Goal: Transaction & Acquisition: Obtain resource

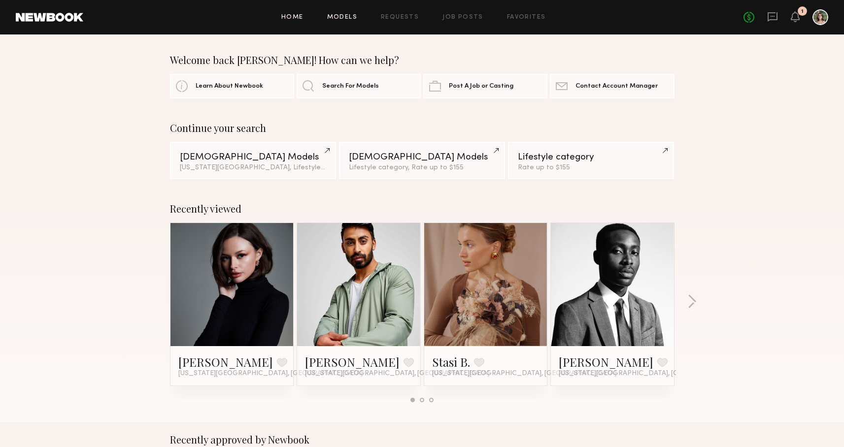
click at [335, 14] on link "Models" at bounding box center [342, 17] width 30 height 6
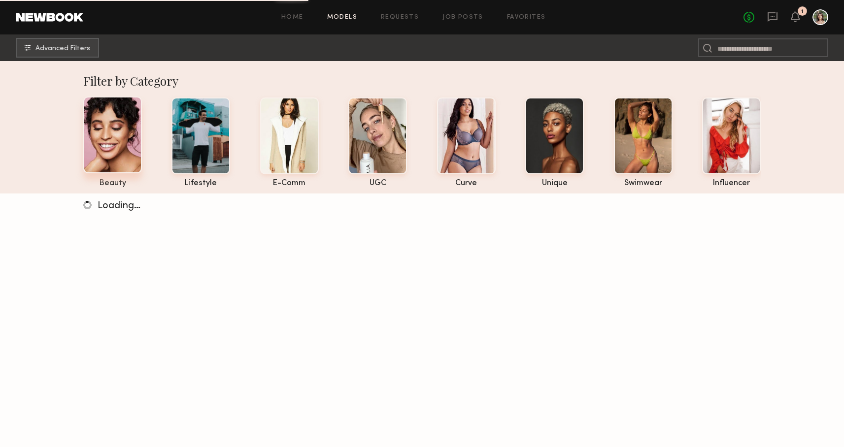
click at [126, 144] on div at bounding box center [112, 135] width 59 height 77
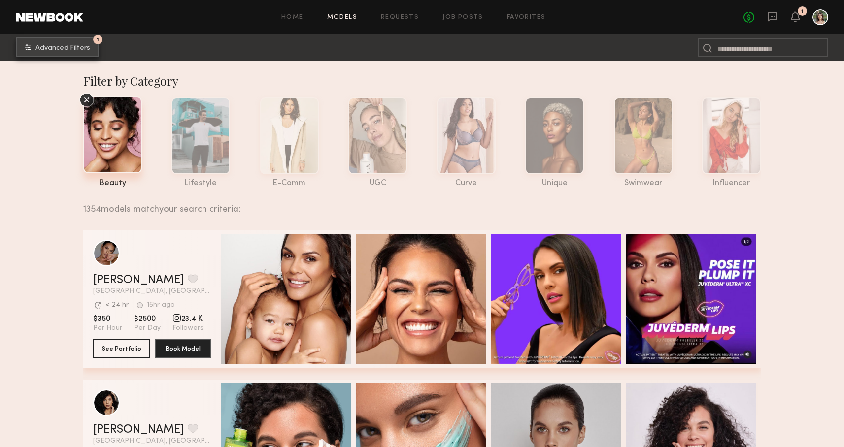
click at [43, 53] on button "1 Advanced Filters" at bounding box center [57, 47] width 83 height 20
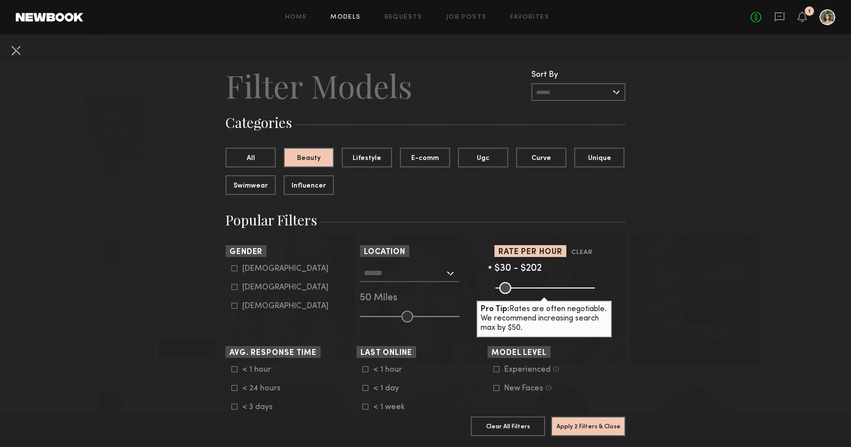
drag, startPoint x: 589, startPoint y: 289, endPoint x: 530, endPoint y: 289, distance: 59.1
type input "***"
click at [530, 289] on input "range" at bounding box center [546, 288] width 100 height 12
click at [598, 416] on button "Apply 2 Filters & Close" at bounding box center [588, 426] width 74 height 20
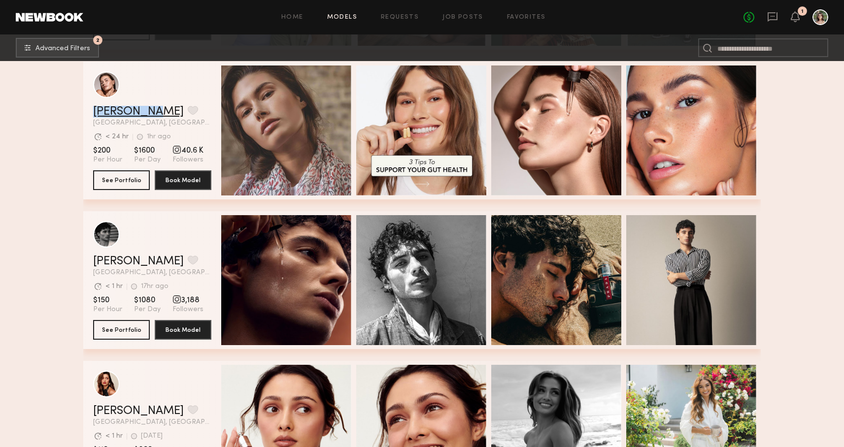
scroll to position [4128, 0]
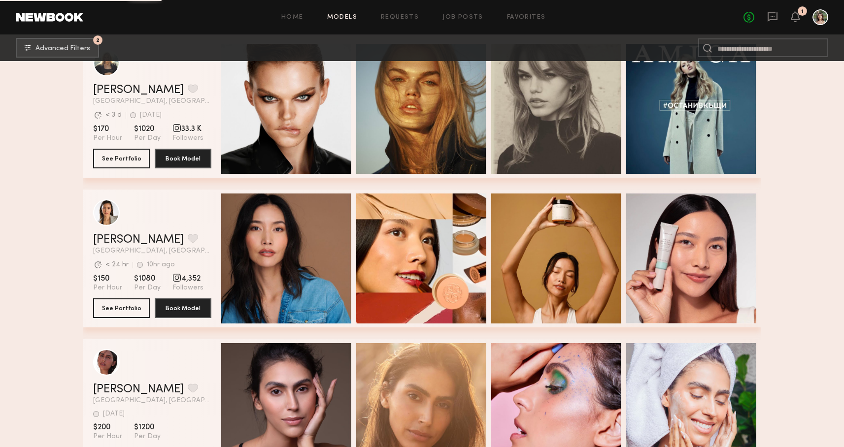
scroll to position [4905, 0]
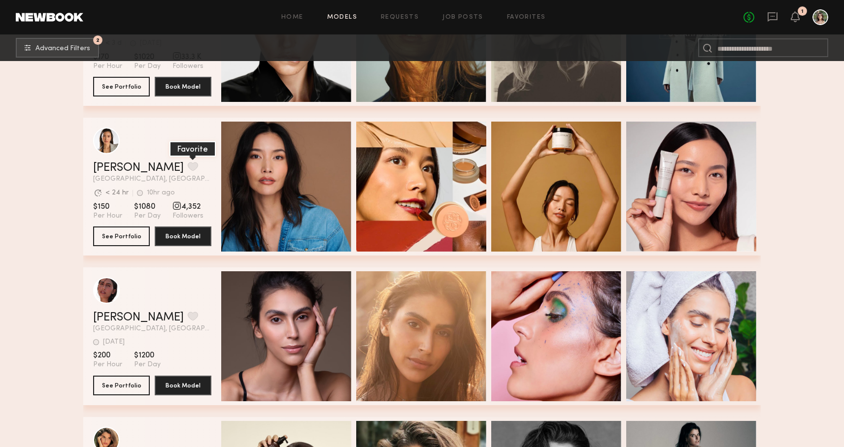
click at [188, 167] on button "grid" at bounding box center [193, 166] width 10 height 9
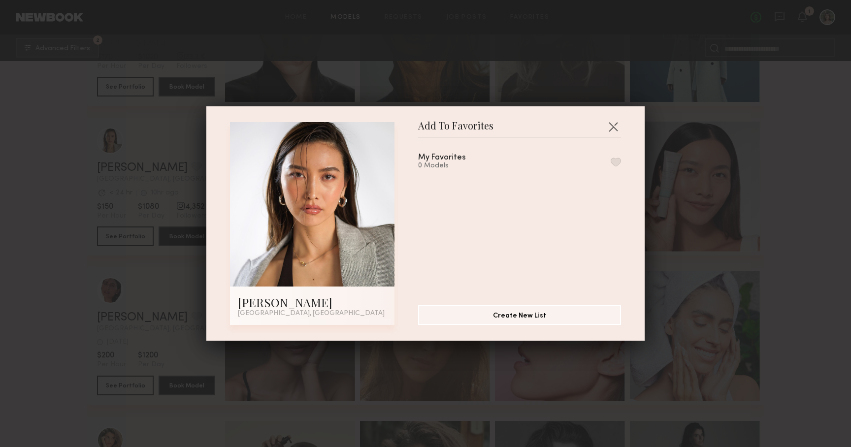
click at [611, 162] on button "button" at bounding box center [616, 162] width 10 height 9
click at [615, 123] on button "button" at bounding box center [614, 127] width 16 height 16
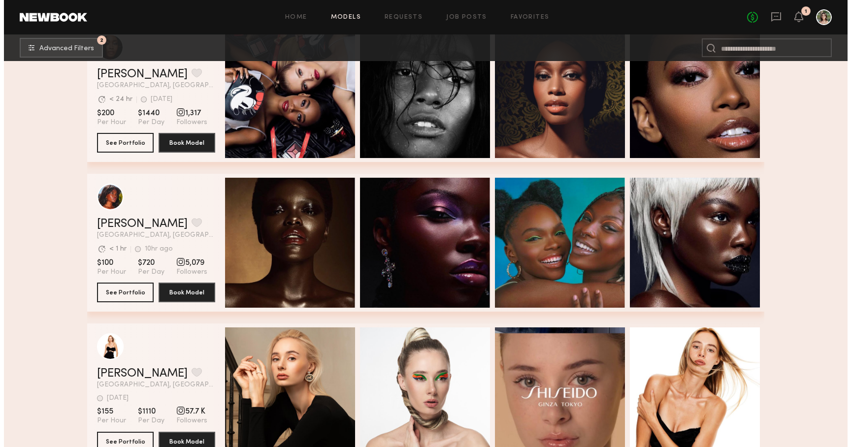
scroll to position [1049, 0]
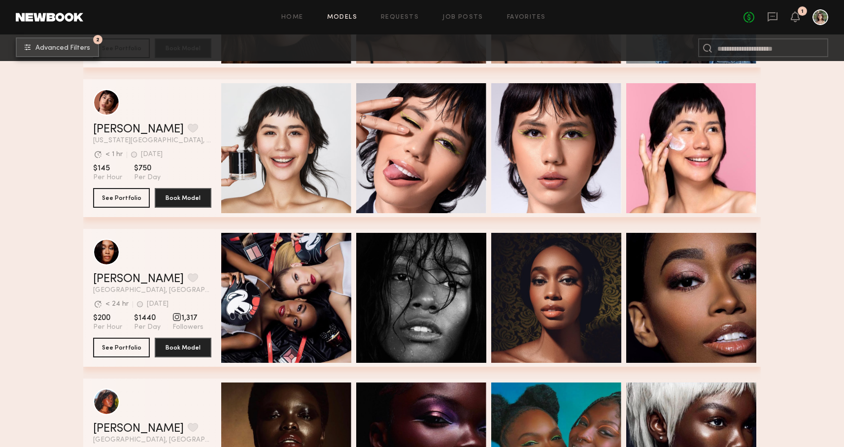
click at [85, 54] on button "2 Advanced Filters" at bounding box center [57, 47] width 83 height 20
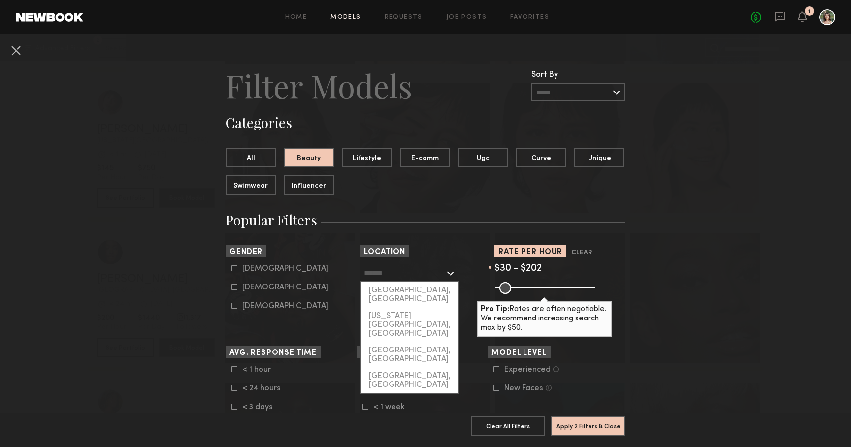
click at [434, 274] on input "text" at bounding box center [404, 273] width 81 height 17
click at [421, 308] on div "New York City, NY" at bounding box center [410, 325] width 98 height 34
type input "**********"
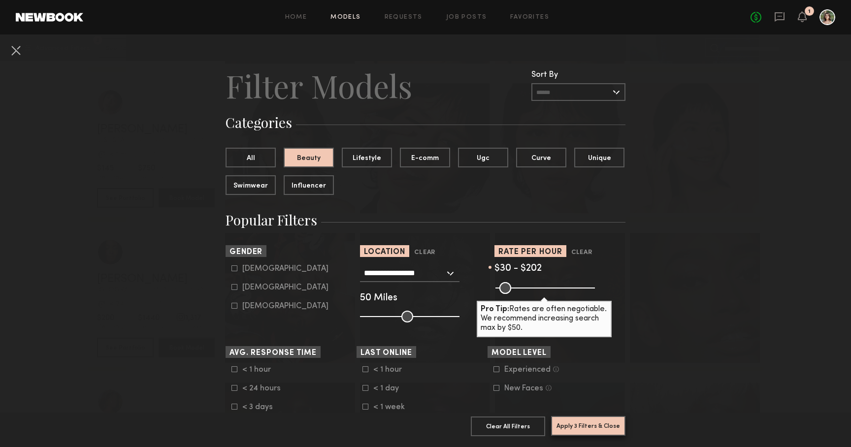
click at [579, 417] on button "Apply 3 Filters & Close" at bounding box center [588, 426] width 74 height 20
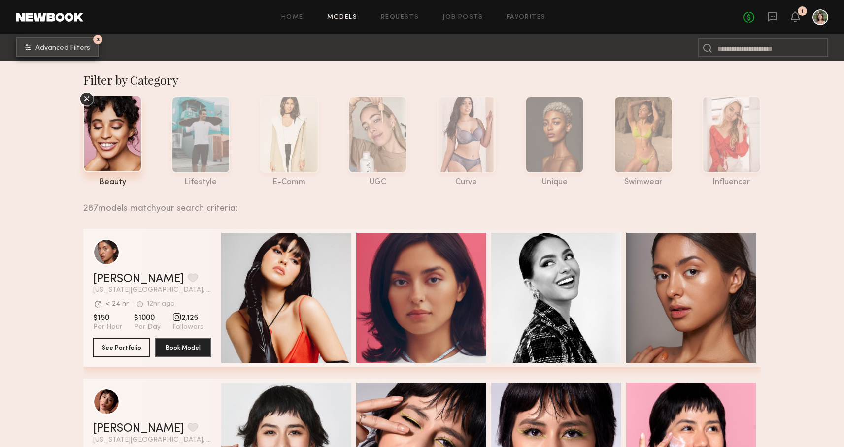
scroll to position [2, 0]
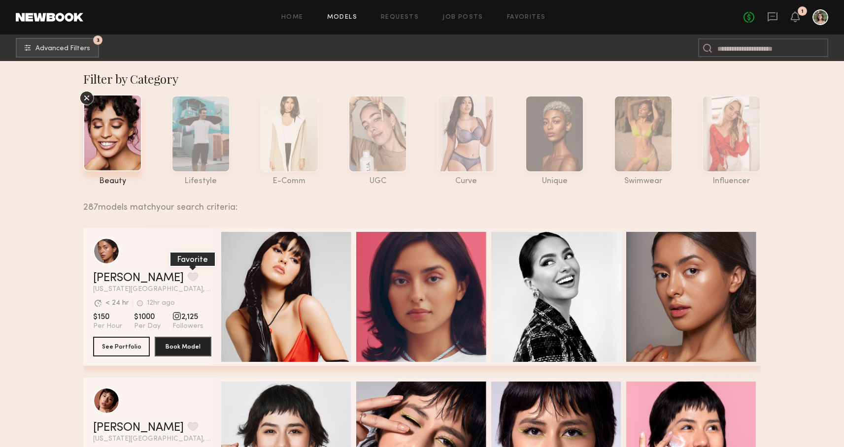
click at [188, 275] on button "grid" at bounding box center [193, 276] width 10 height 9
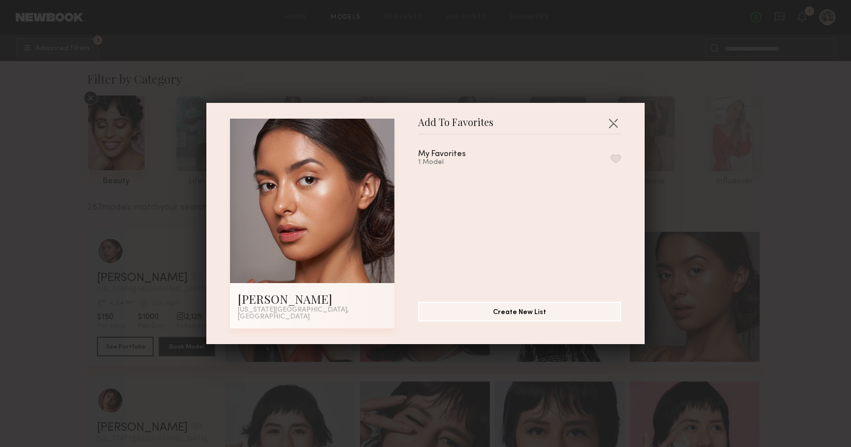
click at [474, 158] on div "My Favorites 1 Model" at bounding box center [453, 158] width 71 height 16
click at [542, 318] on button "Create New List" at bounding box center [519, 312] width 203 height 20
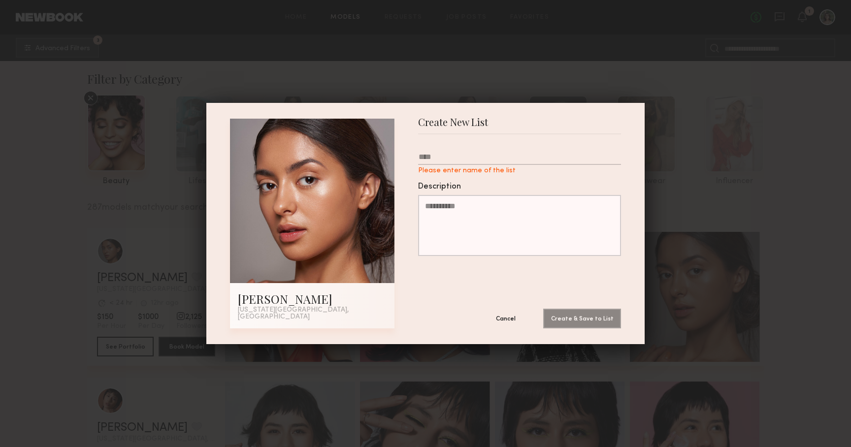
click at [479, 235] on textarea "Description" at bounding box center [519, 225] width 203 height 61
click at [457, 165] on input "Please enter name of the list" at bounding box center [519, 159] width 203 height 12
type input "**********"
click at [588, 322] on button "Create & Save to List" at bounding box center [582, 318] width 78 height 20
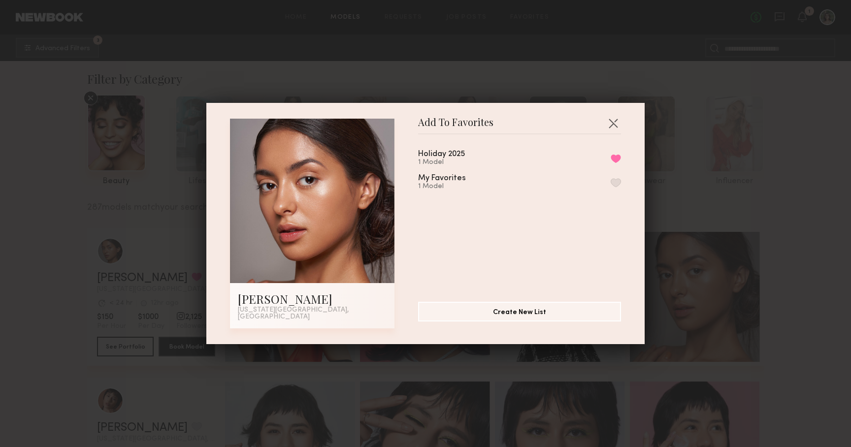
click at [48, 268] on div "Add To Favorites Annette W. New York City, NY Add To Favorites Holiday 2025 1 M…" at bounding box center [425, 223] width 851 height 447
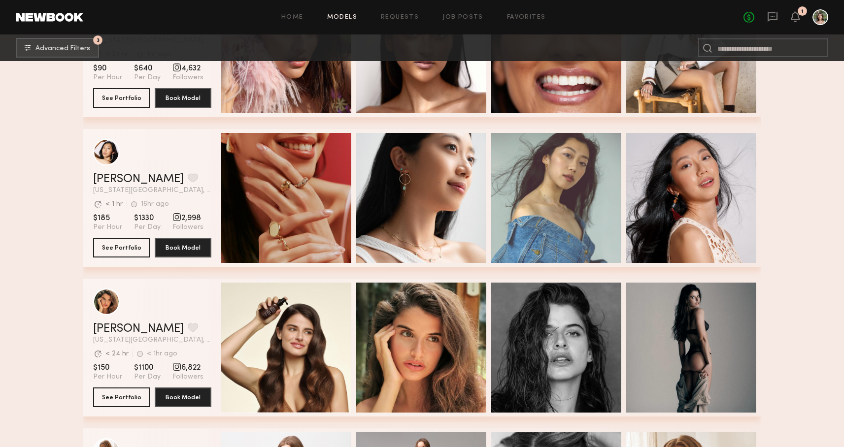
scroll to position [1300, 0]
click at [188, 331] on button "grid" at bounding box center [193, 327] width 10 height 9
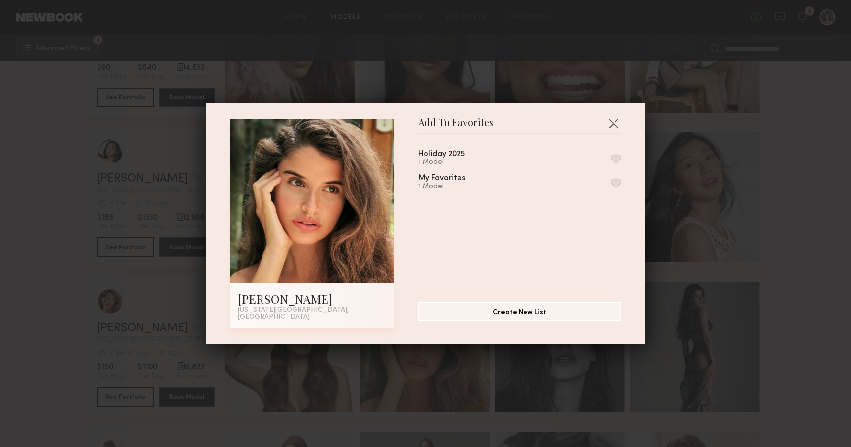
click at [502, 158] on div "Holiday 2025 1 Model" at bounding box center [519, 158] width 203 height 16
click at [611, 161] on button "button" at bounding box center [616, 158] width 10 height 9
click at [511, 315] on button "Create New List" at bounding box center [519, 312] width 203 height 20
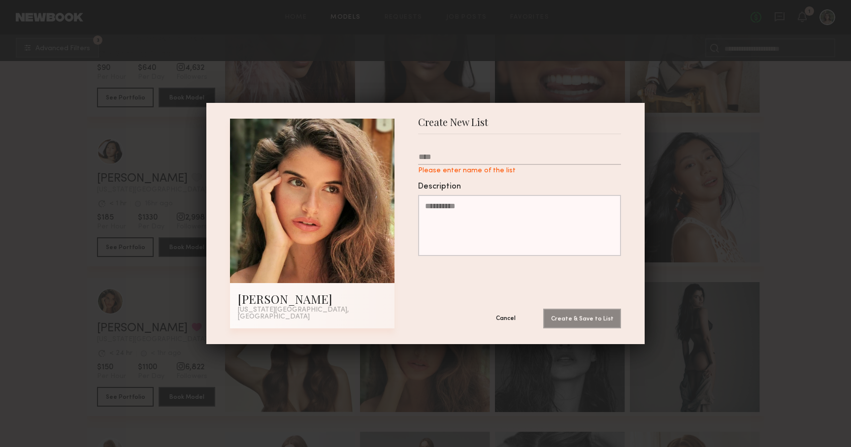
click at [506, 315] on button "Cancel" at bounding box center [505, 318] width 59 height 20
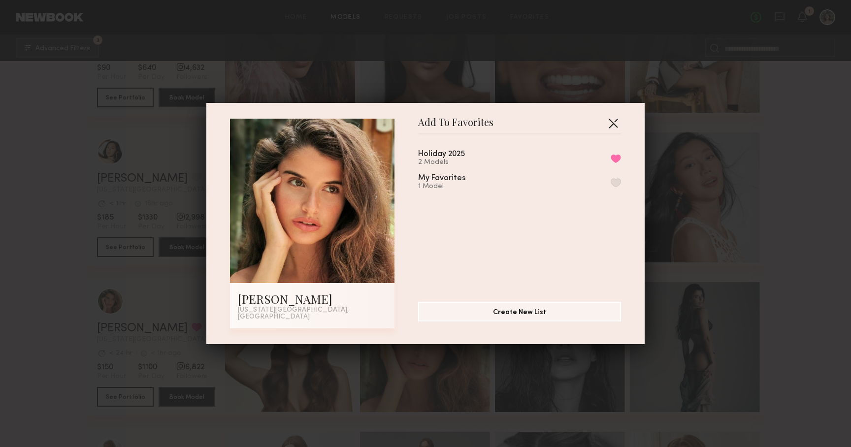
click at [616, 119] on button "button" at bounding box center [614, 123] width 16 height 16
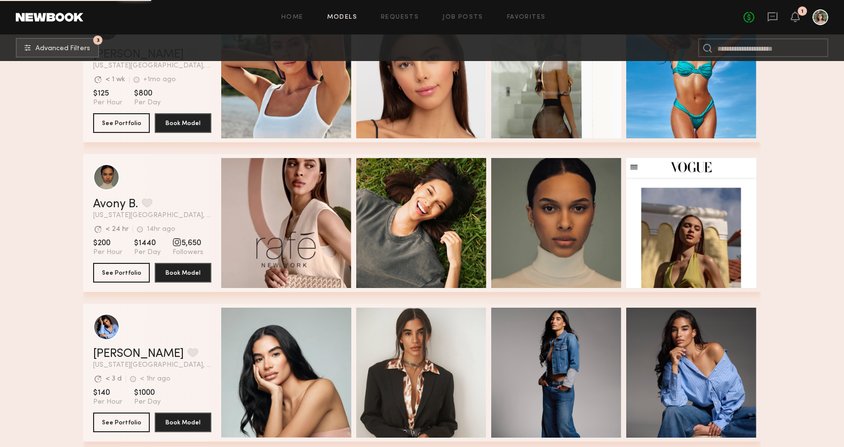
scroll to position [2858, 0]
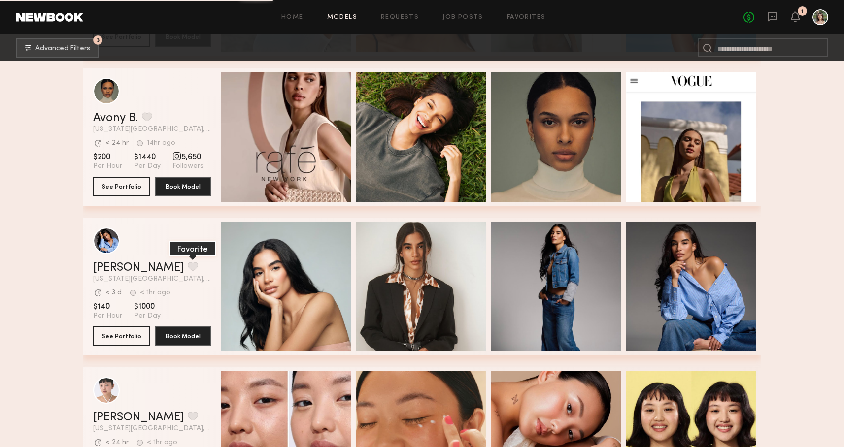
click at [188, 268] on button "grid" at bounding box center [193, 266] width 10 height 9
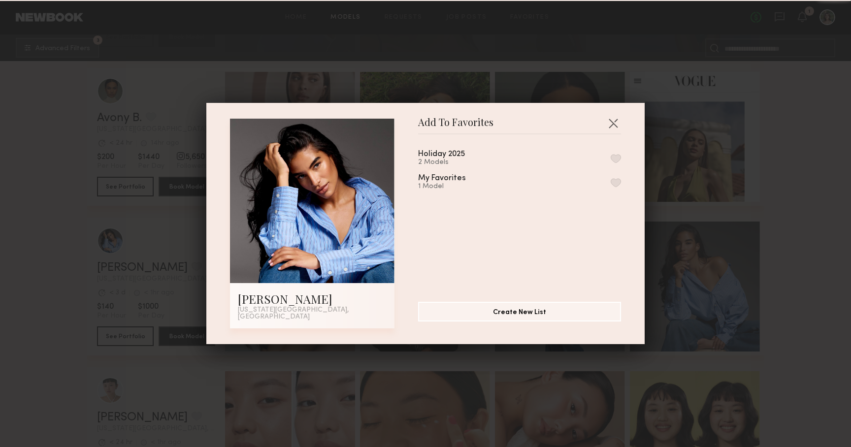
click at [611, 162] on button "button" at bounding box center [616, 158] width 10 height 9
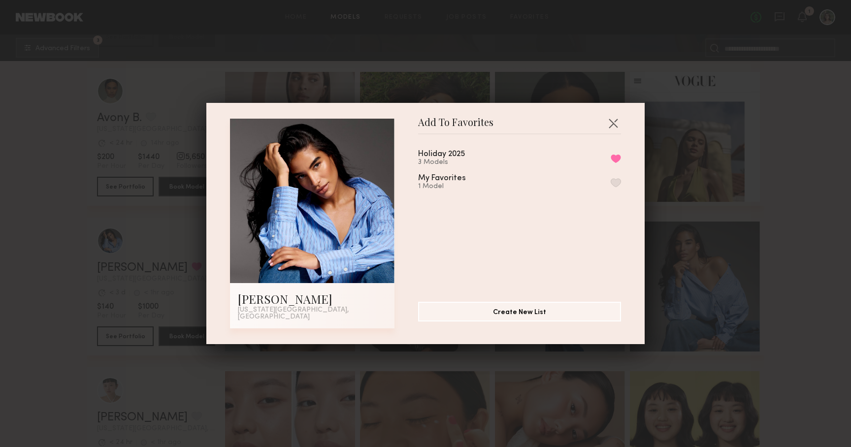
click at [100, 274] on div "Add To Favorites Leonela M. New York City, NY Add To Favorites Holiday 2025 3 M…" at bounding box center [425, 223] width 851 height 447
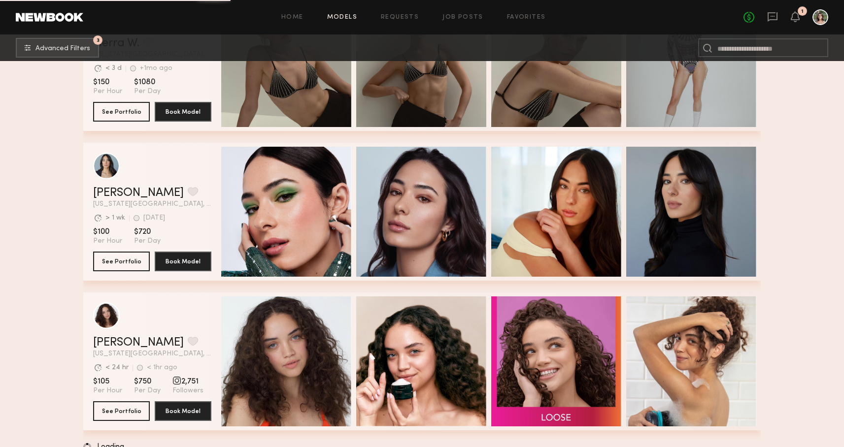
scroll to position [6997, 0]
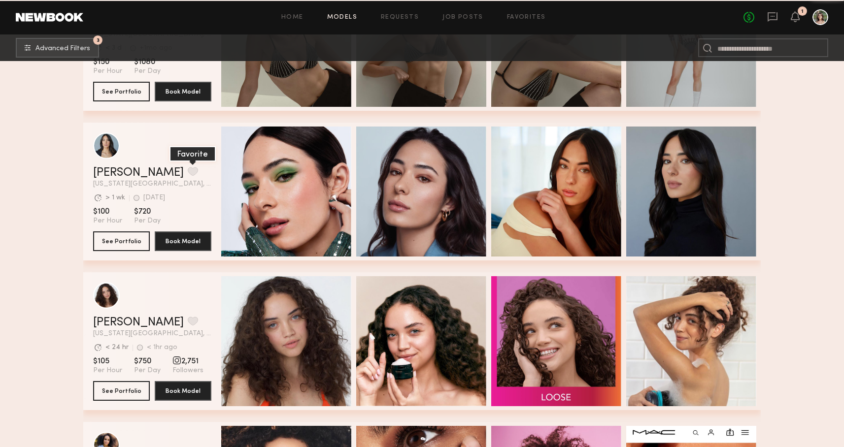
click at [188, 169] on button "grid" at bounding box center [193, 171] width 10 height 9
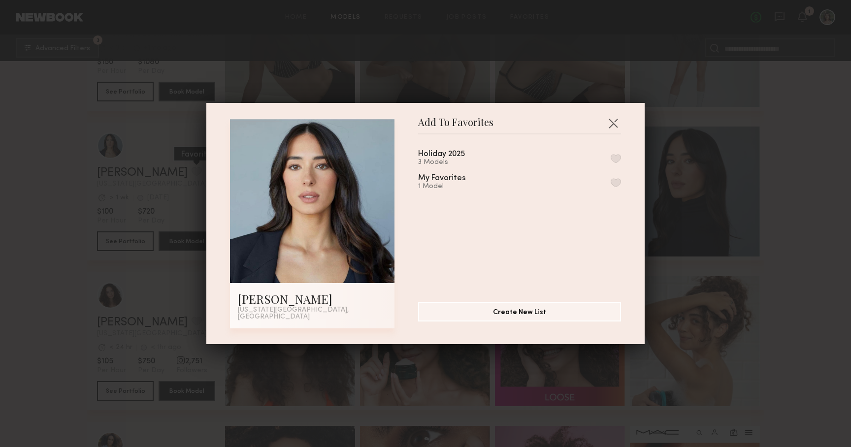
click at [611, 158] on button "button" at bounding box center [616, 158] width 10 height 9
drag, startPoint x: 153, startPoint y: 169, endPoint x: 95, endPoint y: 236, distance: 89.1
click at [95, 236] on div "Add To Favorites Ariana A. New York City, NY Add To Favorites Holiday 2025 4 Mo…" at bounding box center [425, 223] width 851 height 447
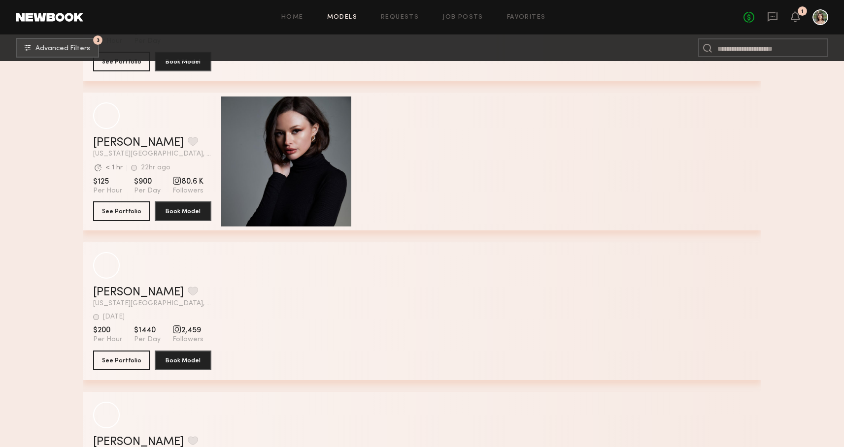
scroll to position [10304, 0]
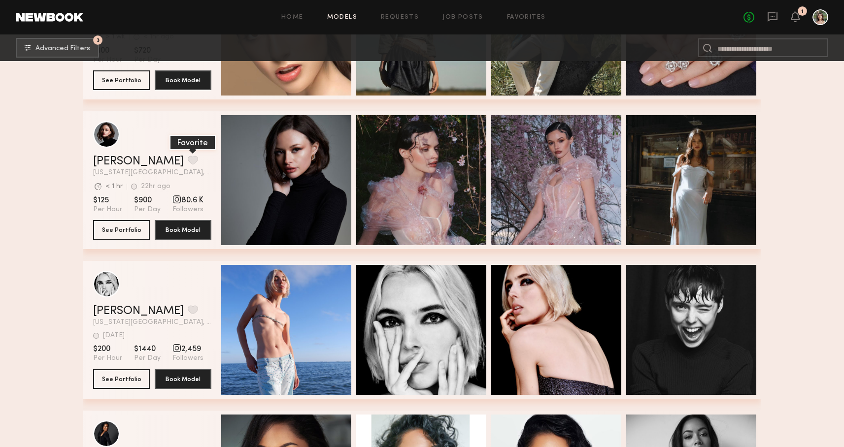
click at [188, 161] on button "grid" at bounding box center [193, 160] width 10 height 9
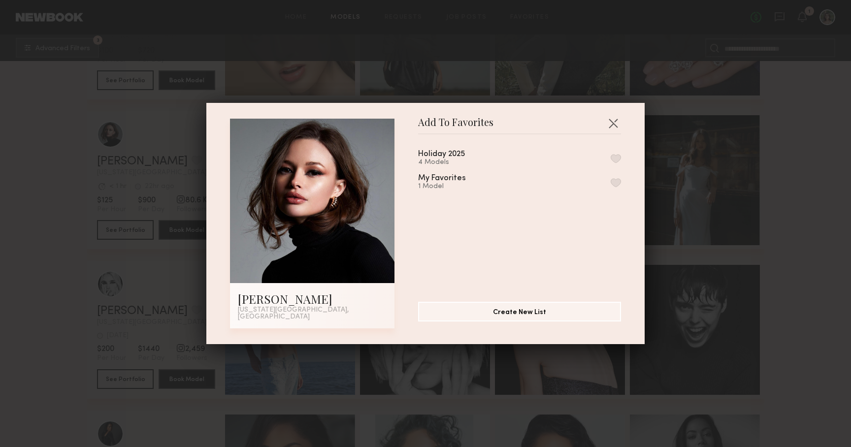
click at [472, 156] on div "Holiday 2025 4 Models" at bounding box center [453, 158] width 70 height 16
click at [611, 161] on button "button" at bounding box center [616, 158] width 10 height 9
click at [93, 193] on div "Add To Favorites Marija S. New York City, NY Add To Favorites Holiday 2025 5 Mo…" at bounding box center [425, 223] width 851 height 447
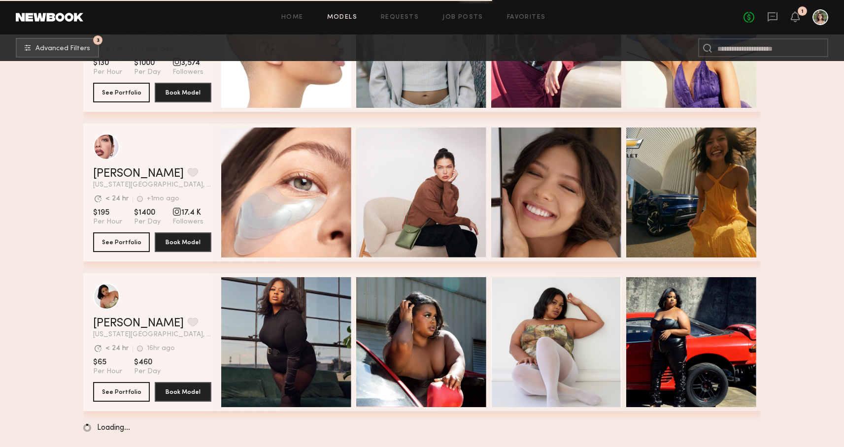
scroll to position [30363, 0]
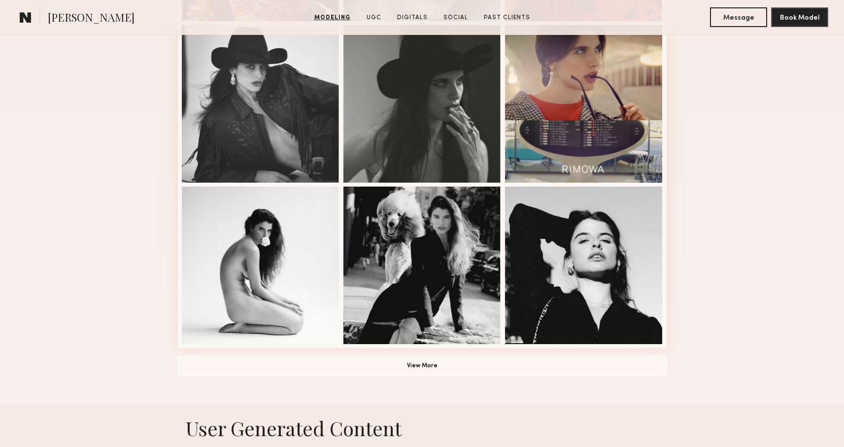
scroll to position [600, 0]
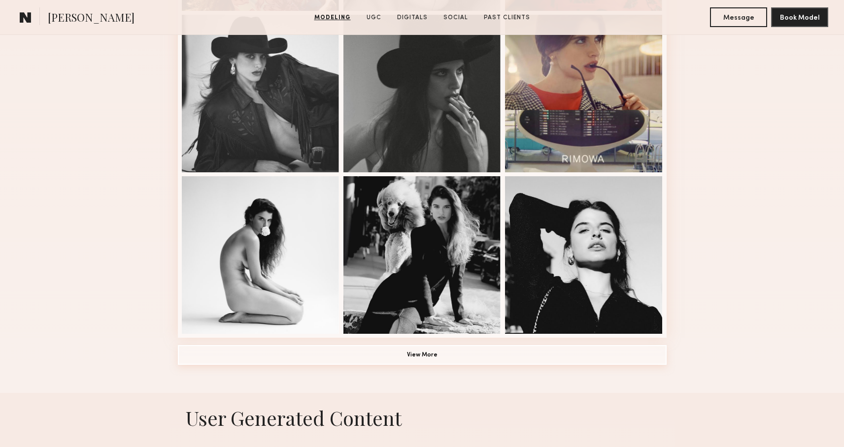
click at [430, 355] on button "View More" at bounding box center [422, 355] width 489 height 20
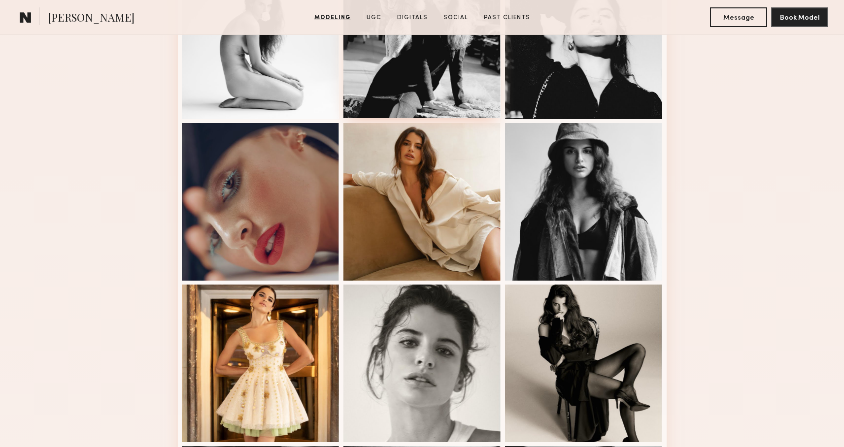
scroll to position [865, 0]
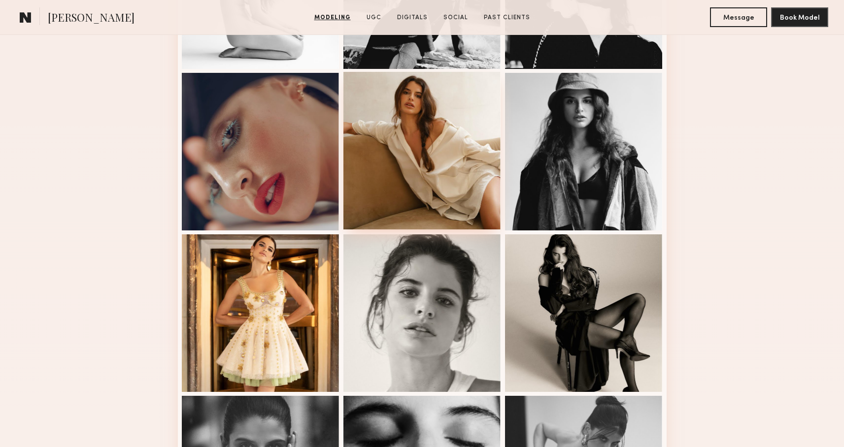
click at [464, 188] on div at bounding box center [422, 151] width 158 height 158
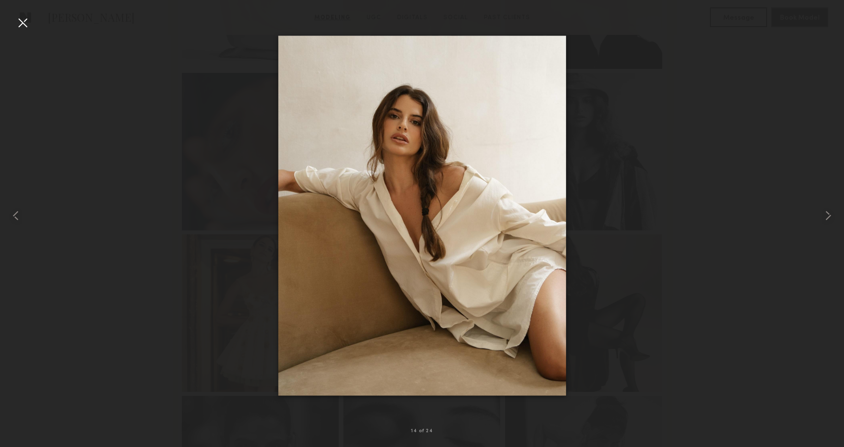
click at [741, 141] on div at bounding box center [422, 216] width 844 height 400
click at [20, 21] on div at bounding box center [23, 23] width 16 height 16
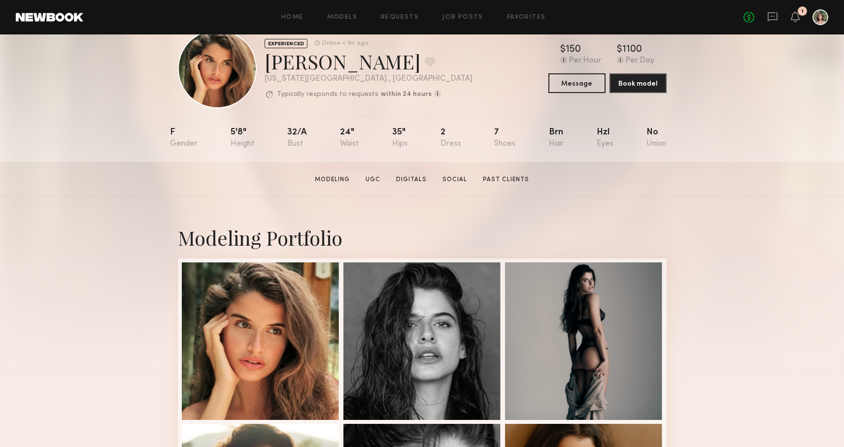
scroll to position [0, 0]
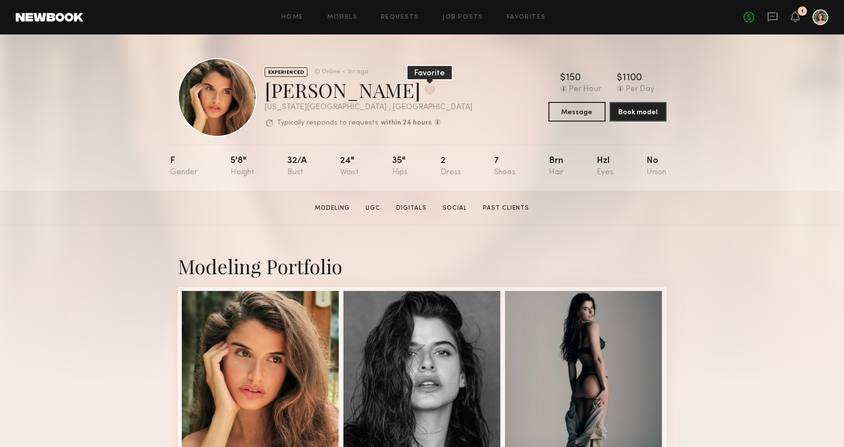
click at [425, 92] on button at bounding box center [430, 90] width 10 height 9
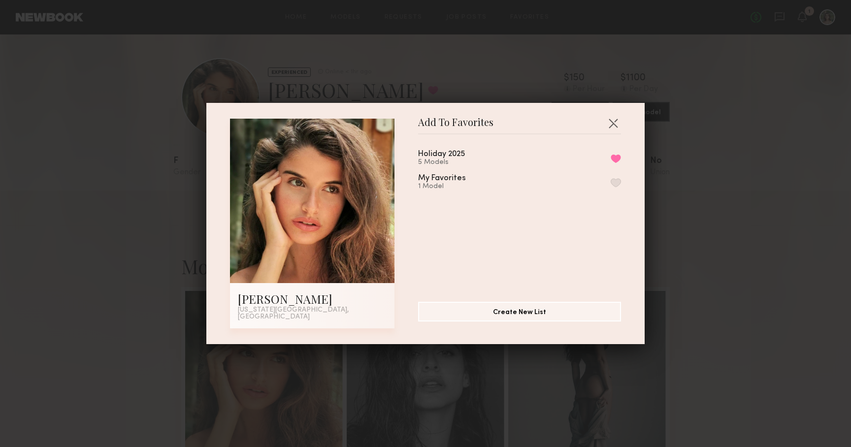
click at [782, 152] on div "Add To Favorites Manuela G. New York City, NY Add To Favorites Holiday 2025 5 M…" at bounding box center [425, 223] width 851 height 447
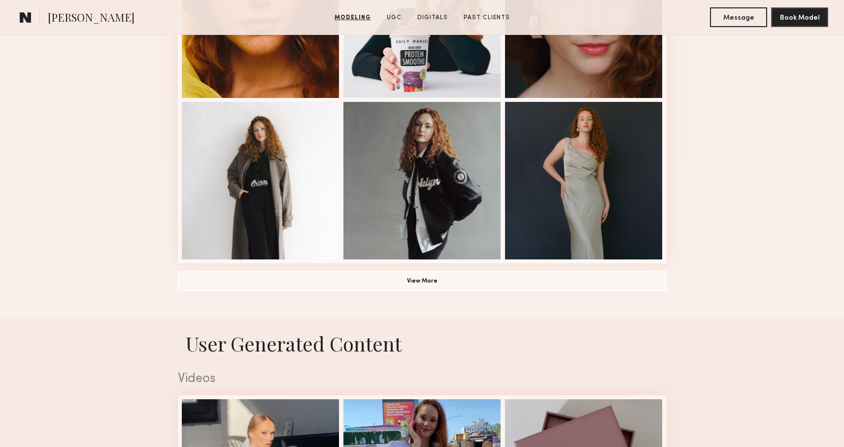
scroll to position [676, 0]
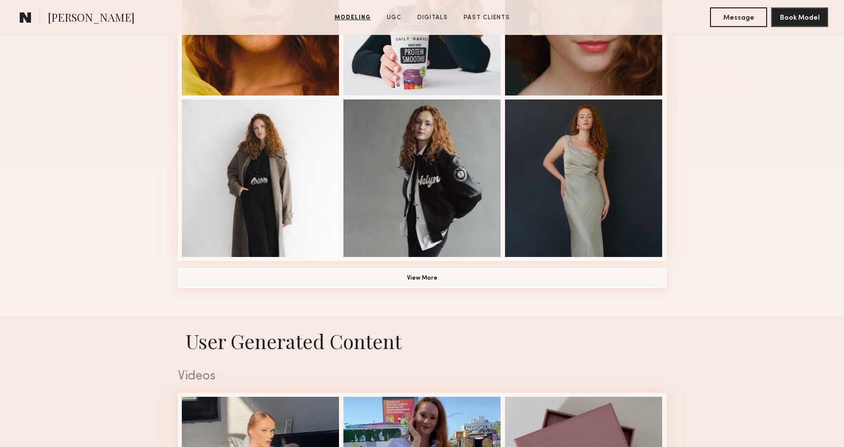
click at [450, 283] on button "View More" at bounding box center [422, 279] width 489 height 20
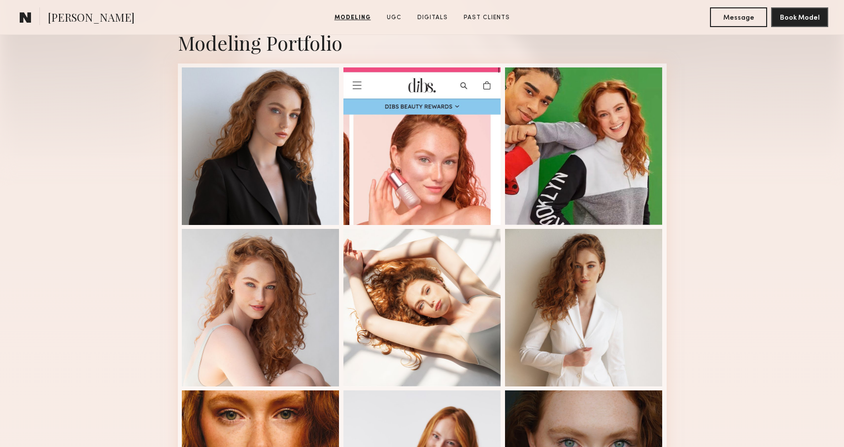
scroll to position [191, 0]
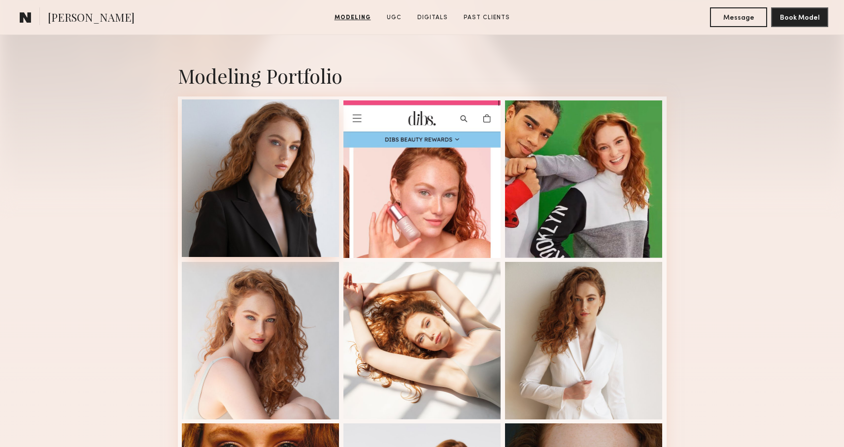
click at [279, 228] on div at bounding box center [261, 179] width 158 height 158
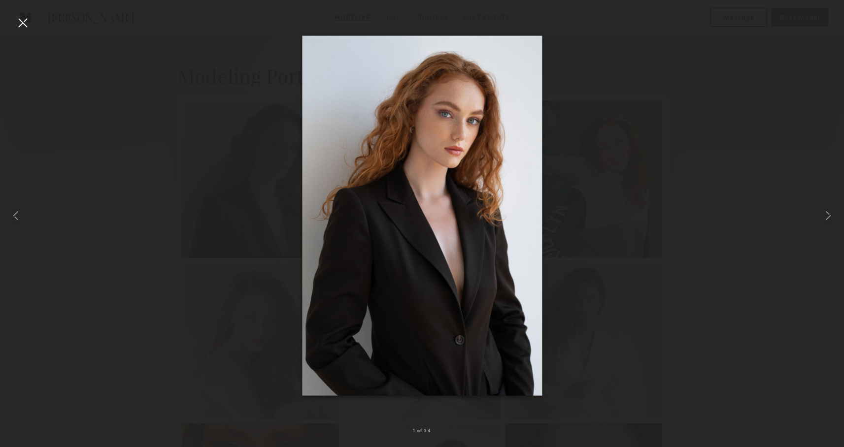
click at [687, 255] on div at bounding box center [422, 216] width 844 height 400
click at [27, 23] on div at bounding box center [23, 23] width 16 height 16
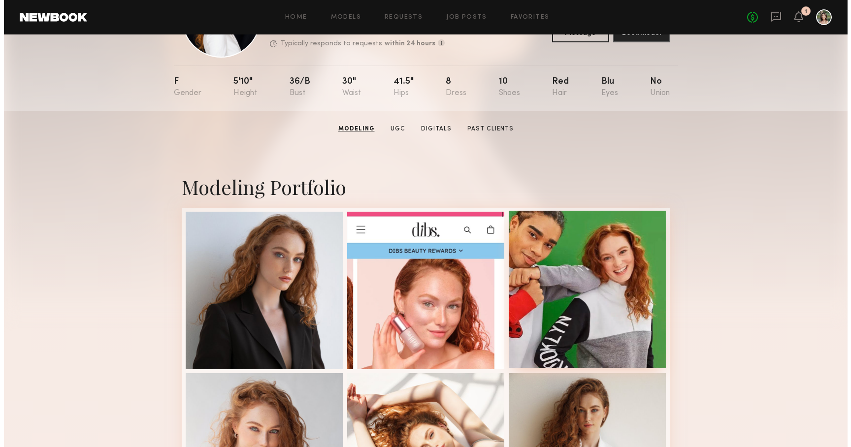
scroll to position [0, 0]
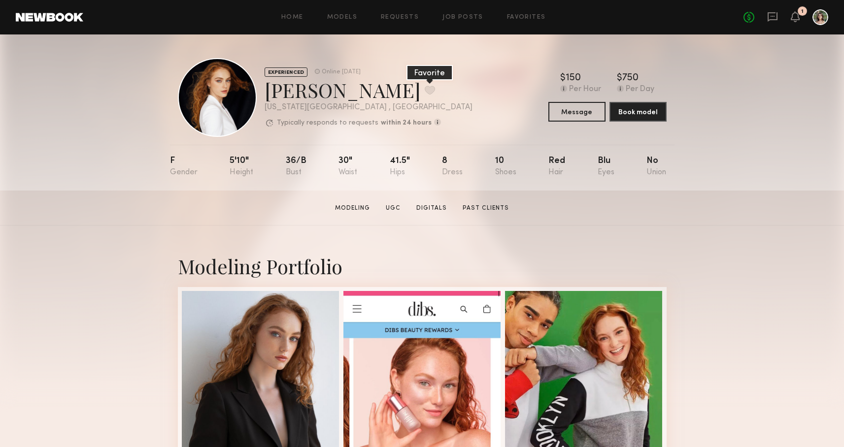
click at [425, 94] on button at bounding box center [430, 90] width 10 height 9
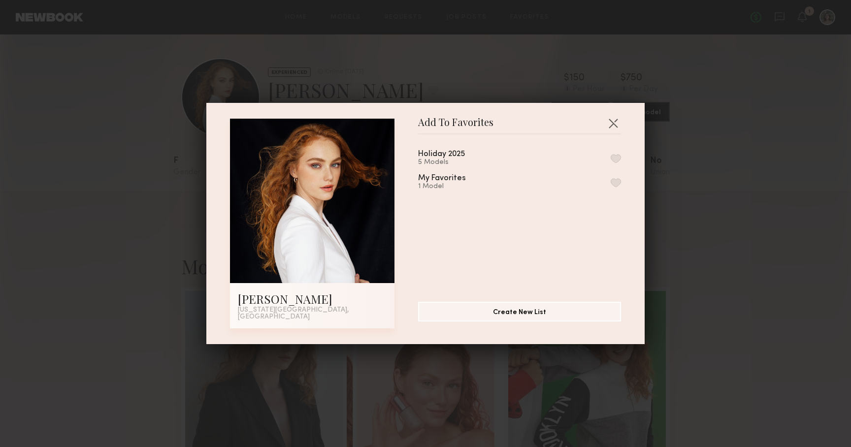
click at [611, 167] on div "Holiday 2025 5 Models My Favorites 1 Model" at bounding box center [524, 214] width 213 height 144
click at [611, 163] on button "button" at bounding box center [616, 158] width 10 height 9
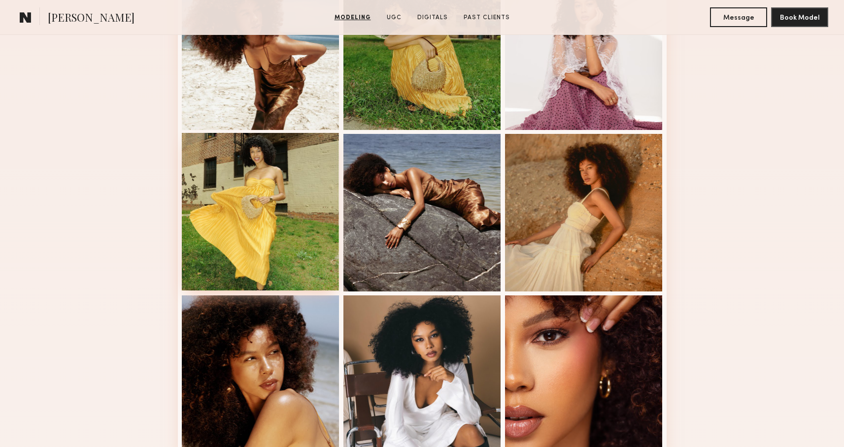
scroll to position [475, 0]
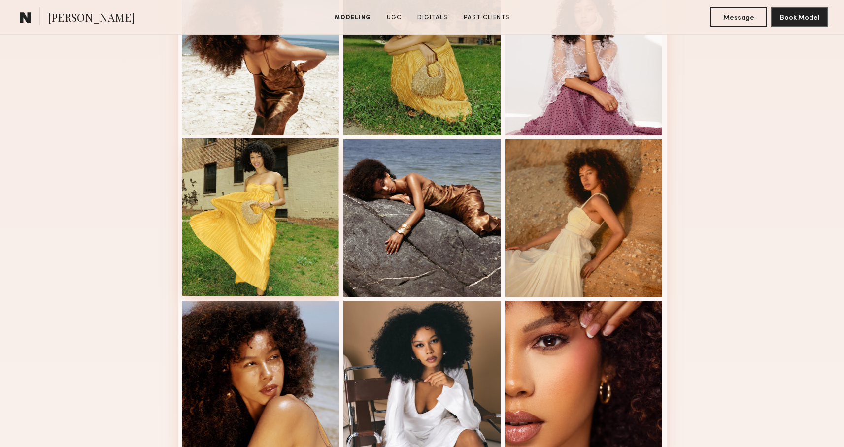
click at [283, 251] on div at bounding box center [261, 217] width 158 height 158
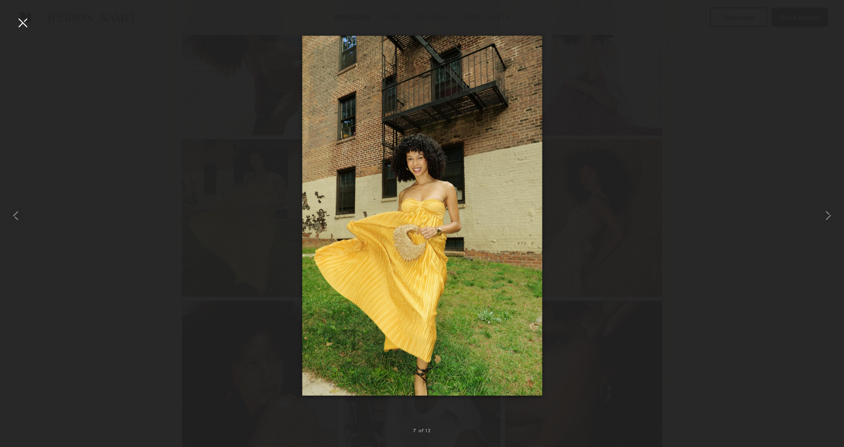
click at [720, 206] on div at bounding box center [422, 216] width 844 height 400
click at [722, 213] on div at bounding box center [422, 216] width 844 height 400
click at [17, 20] on div at bounding box center [23, 23] width 16 height 16
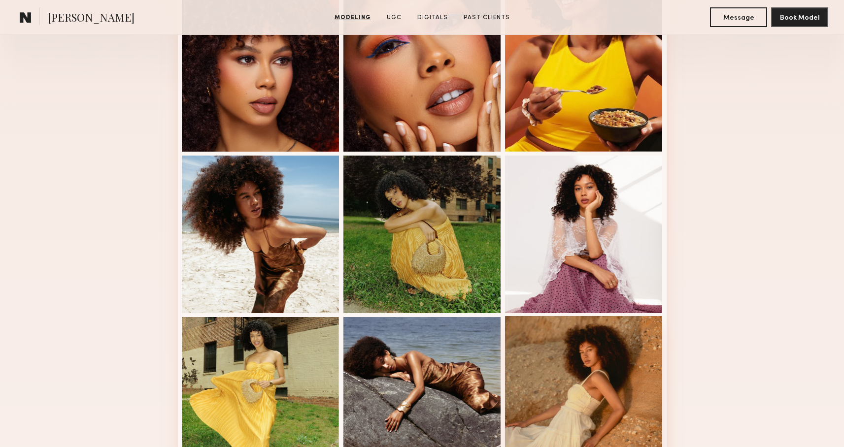
scroll to position [256, 0]
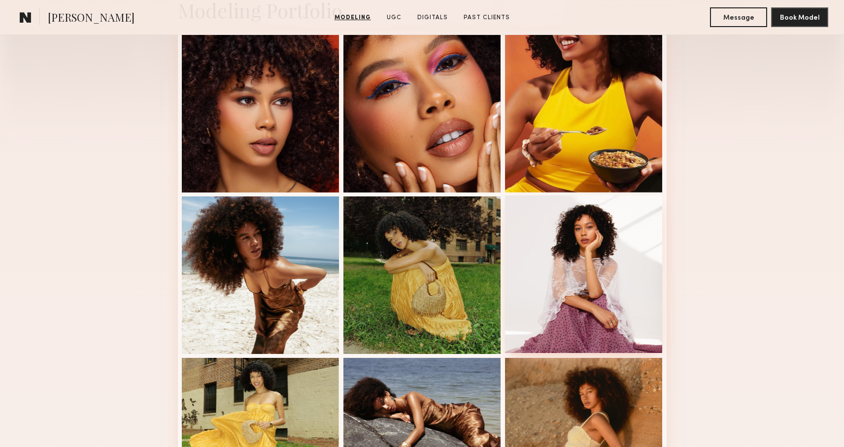
click at [545, 236] on div at bounding box center [584, 275] width 158 height 158
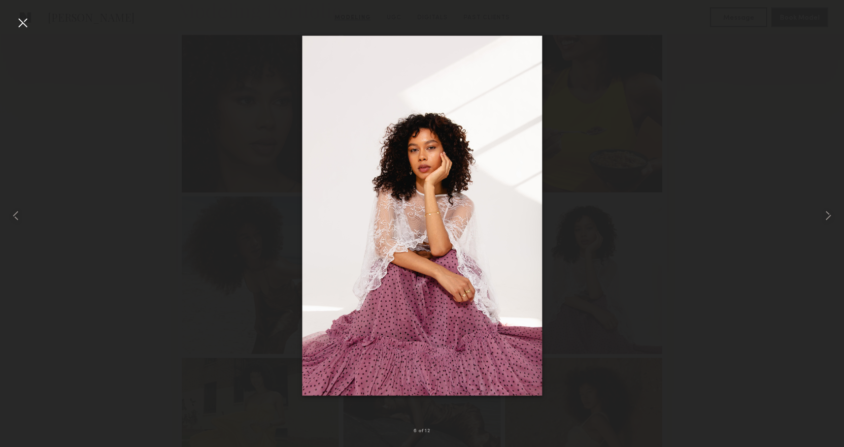
click at [755, 199] on div at bounding box center [422, 216] width 844 height 400
click at [18, 24] on div at bounding box center [23, 23] width 16 height 16
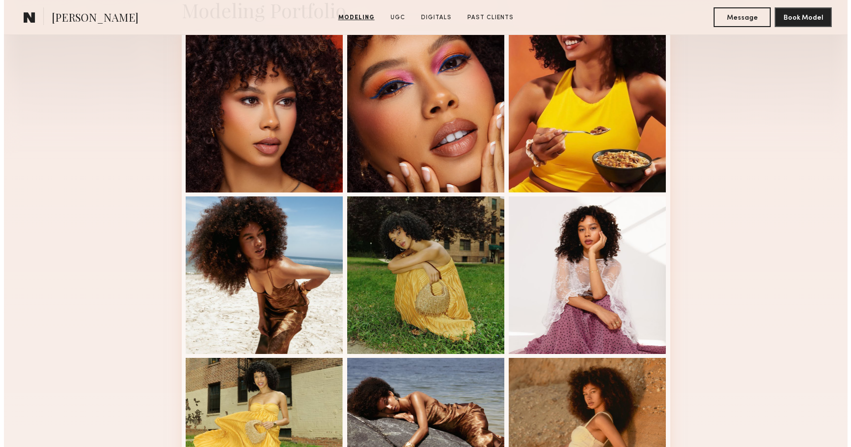
scroll to position [0, 0]
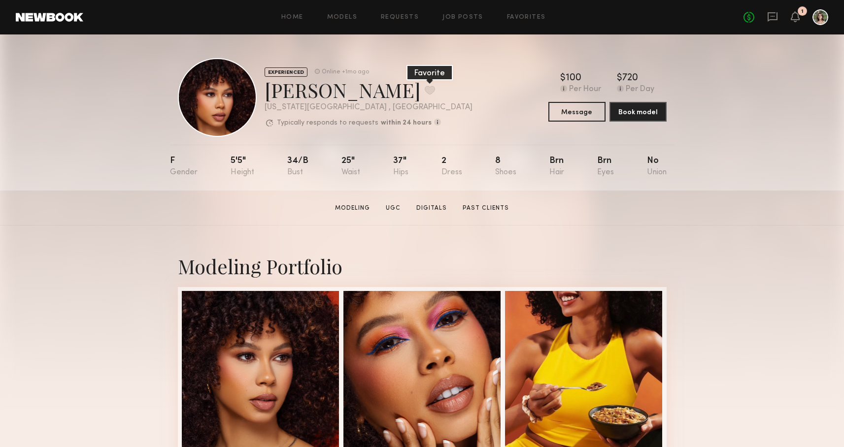
click at [425, 91] on button at bounding box center [430, 90] width 10 height 9
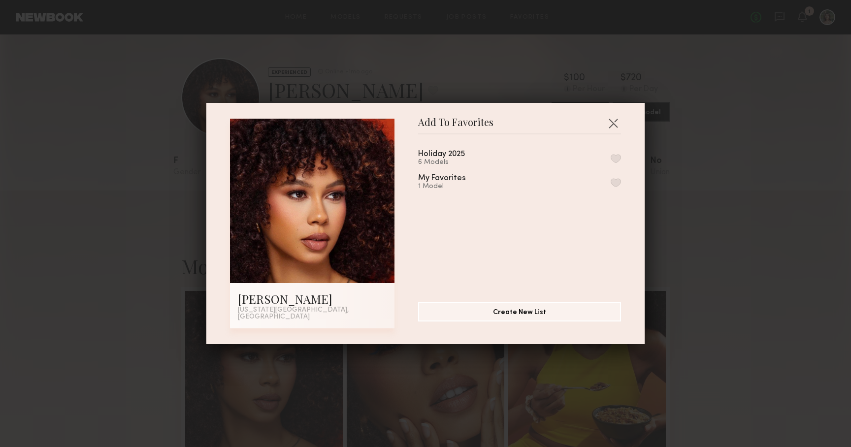
click at [465, 159] on div "Holiday 2025 6 Models" at bounding box center [453, 158] width 70 height 16
click at [611, 159] on button "button" at bounding box center [616, 158] width 10 height 9
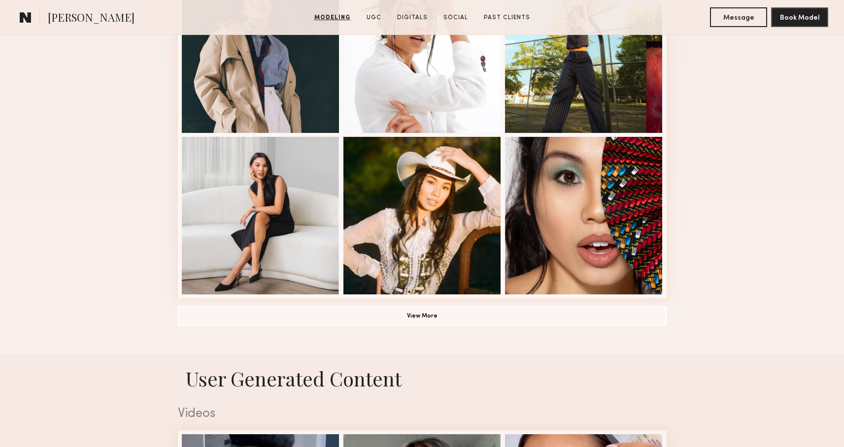
scroll to position [650, 0]
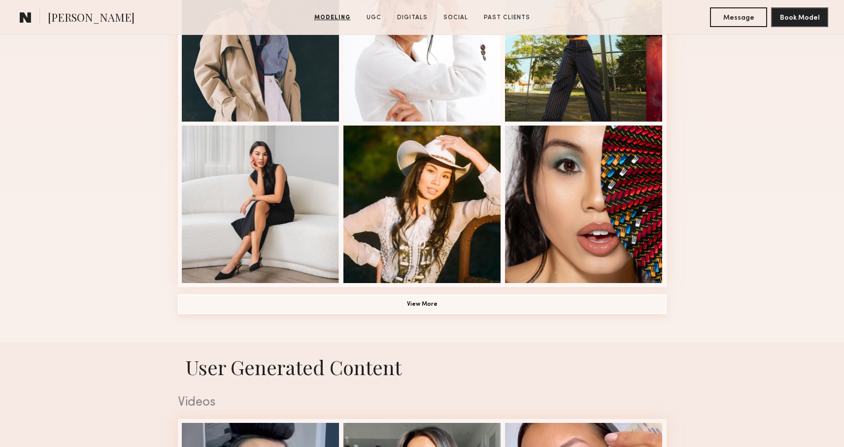
click at [407, 303] on button "View More" at bounding box center [422, 305] width 489 height 20
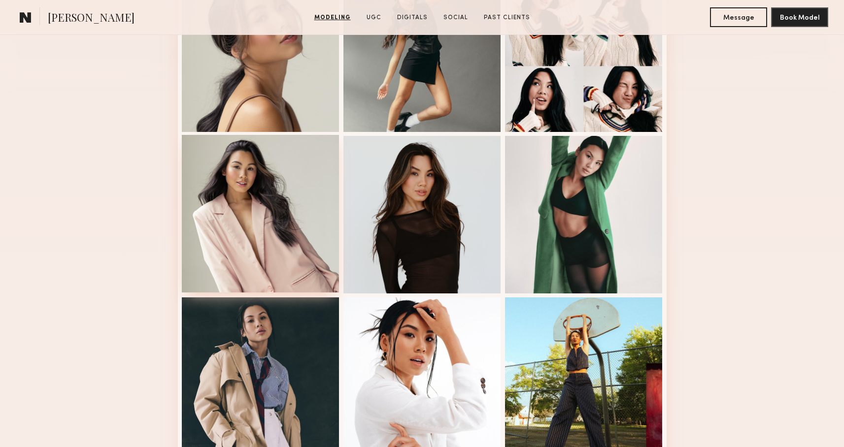
scroll to position [307, 0]
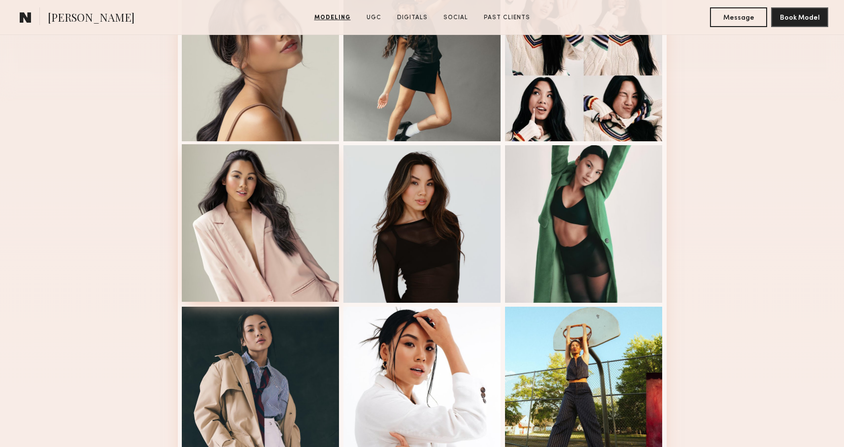
click at [304, 277] on div at bounding box center [261, 223] width 158 height 158
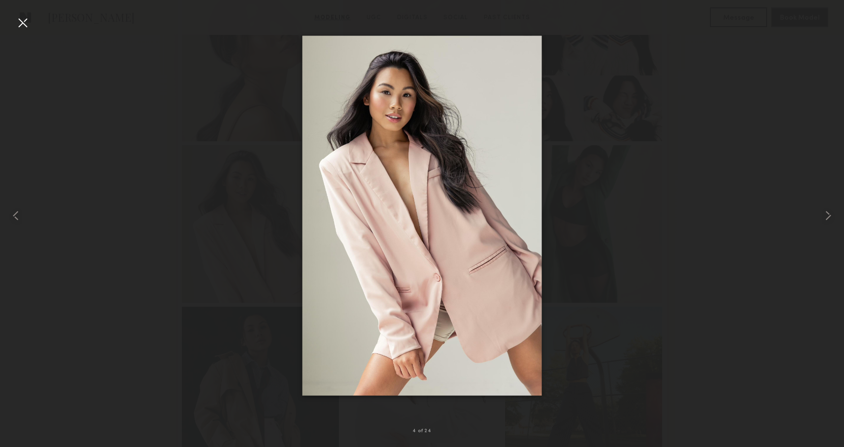
click at [675, 189] on div at bounding box center [422, 216] width 844 height 400
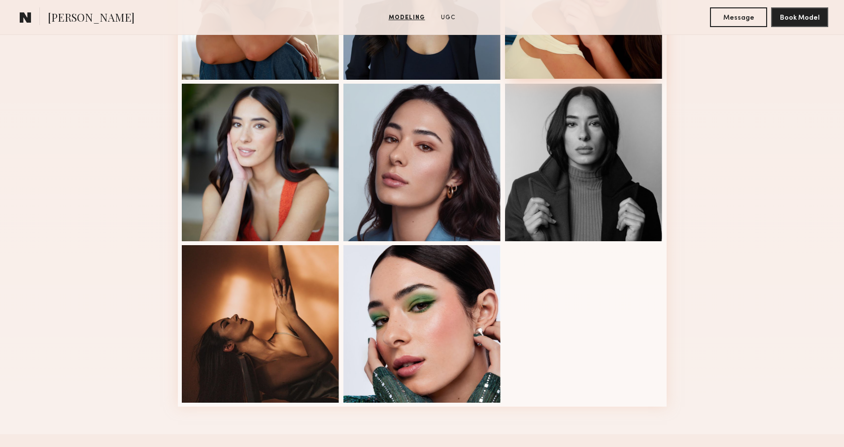
scroll to position [470, 0]
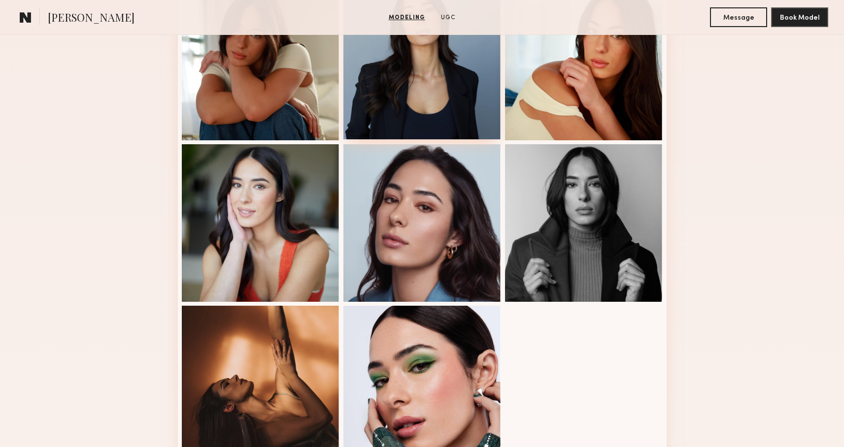
click at [458, 110] on div at bounding box center [422, 61] width 158 height 158
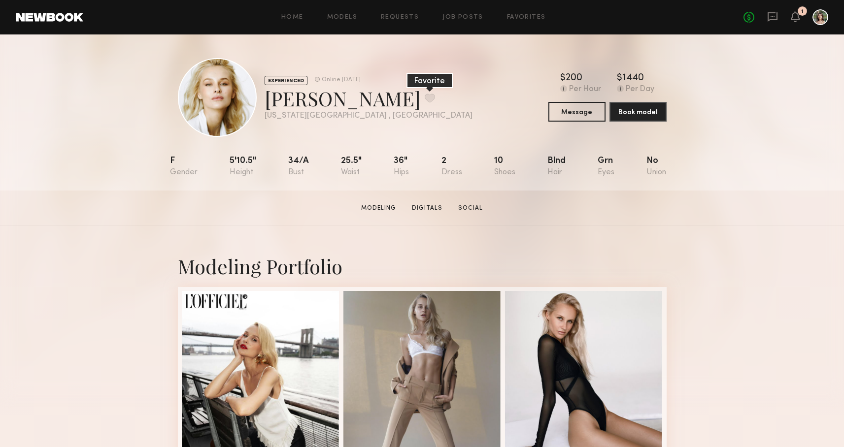
click at [425, 97] on button at bounding box center [430, 98] width 10 height 9
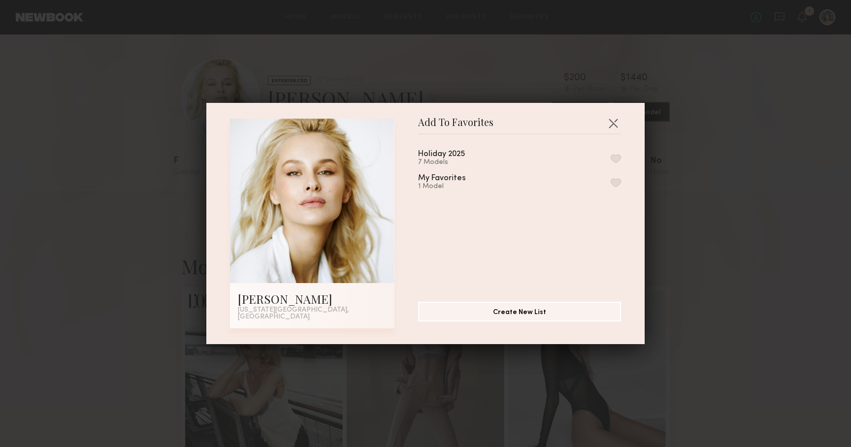
click at [611, 162] on button "button" at bounding box center [616, 158] width 10 height 9
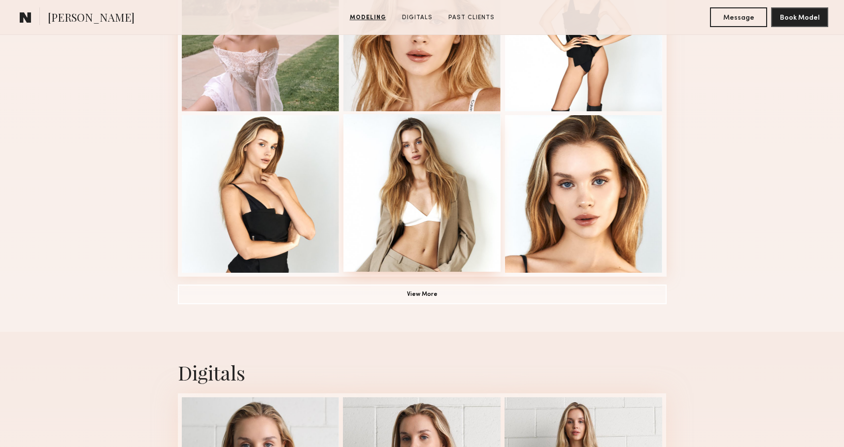
scroll to position [674, 0]
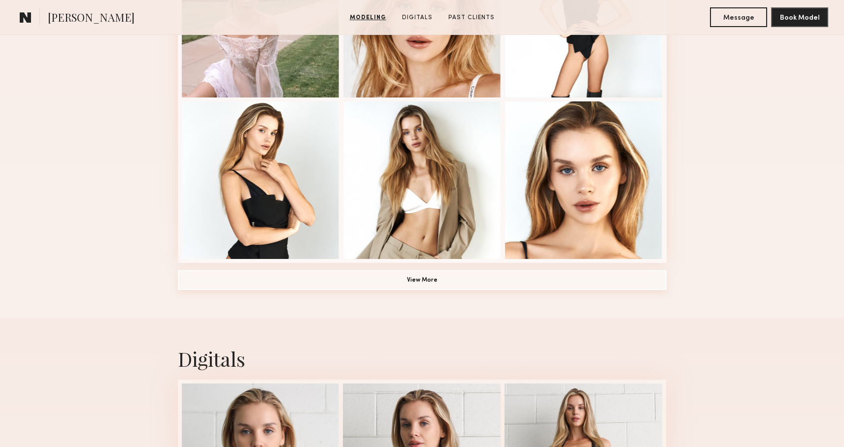
click at [470, 274] on button "View More" at bounding box center [422, 280] width 489 height 20
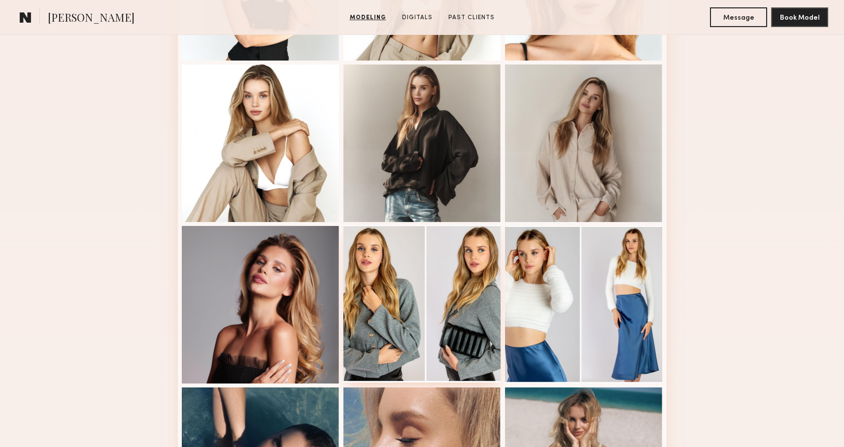
scroll to position [899, 0]
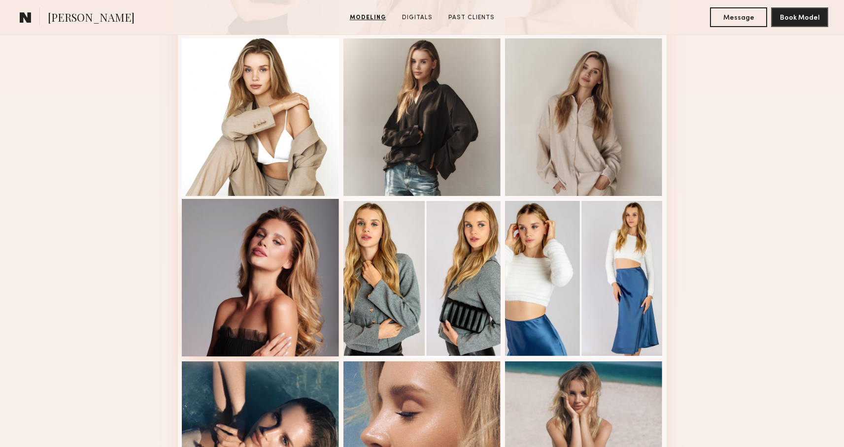
click at [307, 307] on div at bounding box center [261, 278] width 158 height 158
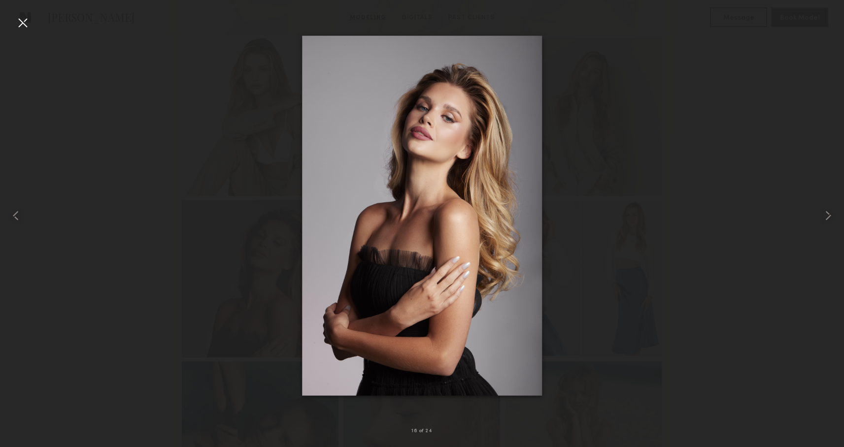
click at [659, 121] on div at bounding box center [422, 216] width 844 height 400
click at [21, 17] on div at bounding box center [23, 23] width 16 height 16
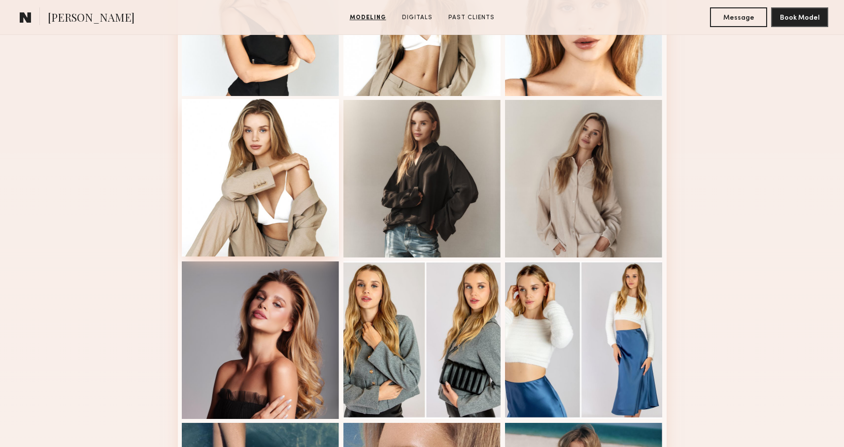
scroll to position [0, 0]
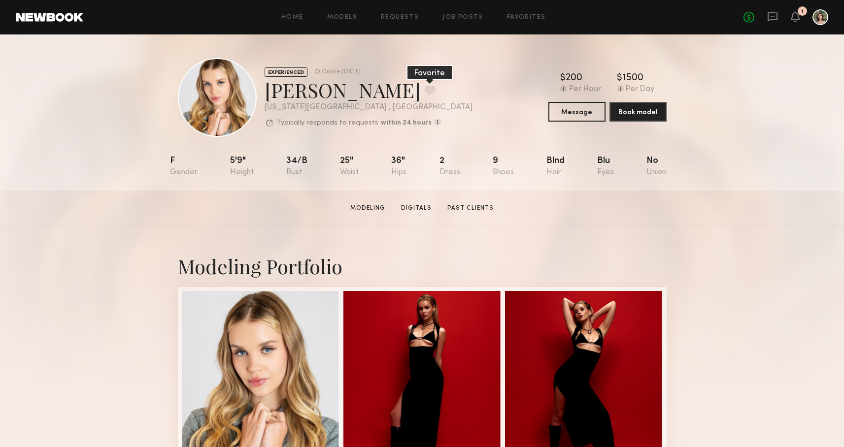
click at [425, 92] on button at bounding box center [430, 90] width 10 height 9
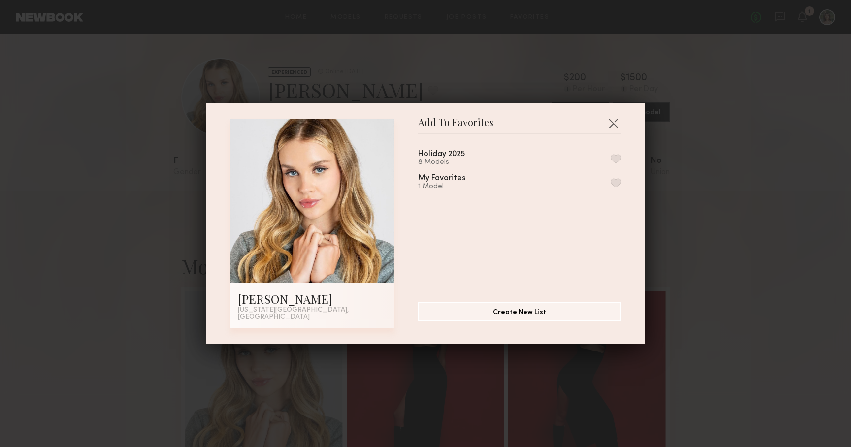
click at [611, 162] on button "button" at bounding box center [616, 158] width 10 height 9
click at [615, 125] on button "button" at bounding box center [614, 123] width 16 height 16
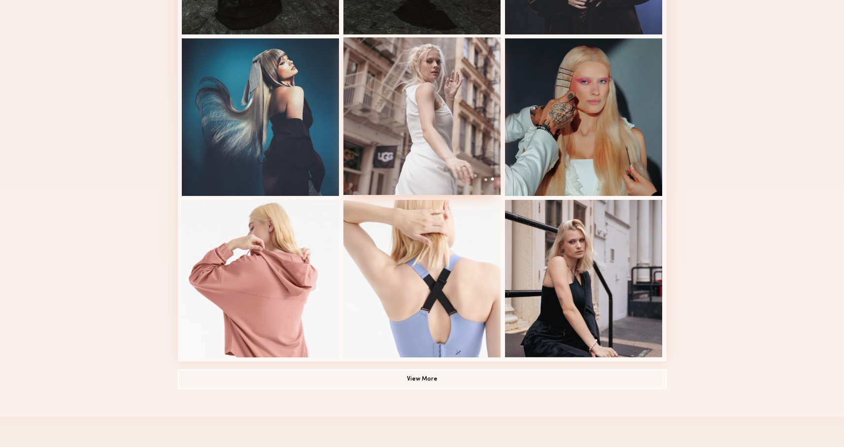
scroll to position [740, 0]
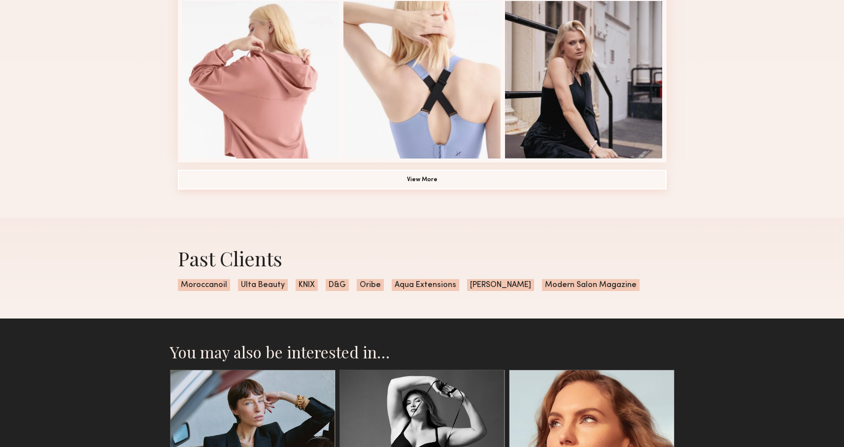
click at [437, 180] on button "View More" at bounding box center [422, 180] width 489 height 20
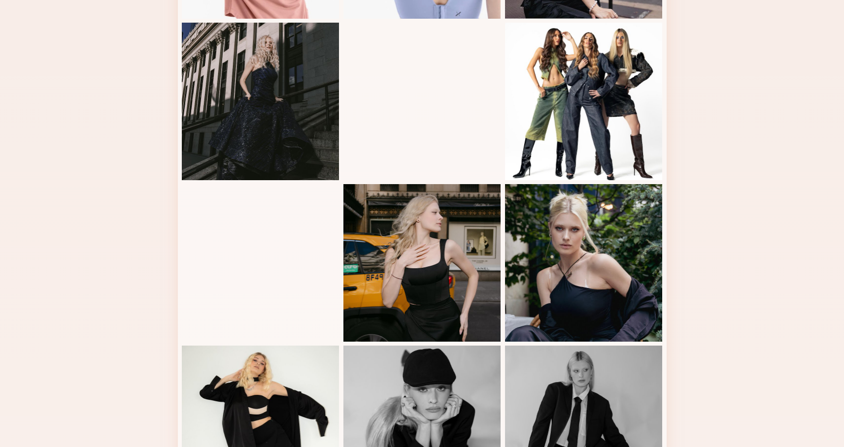
scroll to position [885, 0]
